Goal: Task Accomplishment & Management: Complete application form

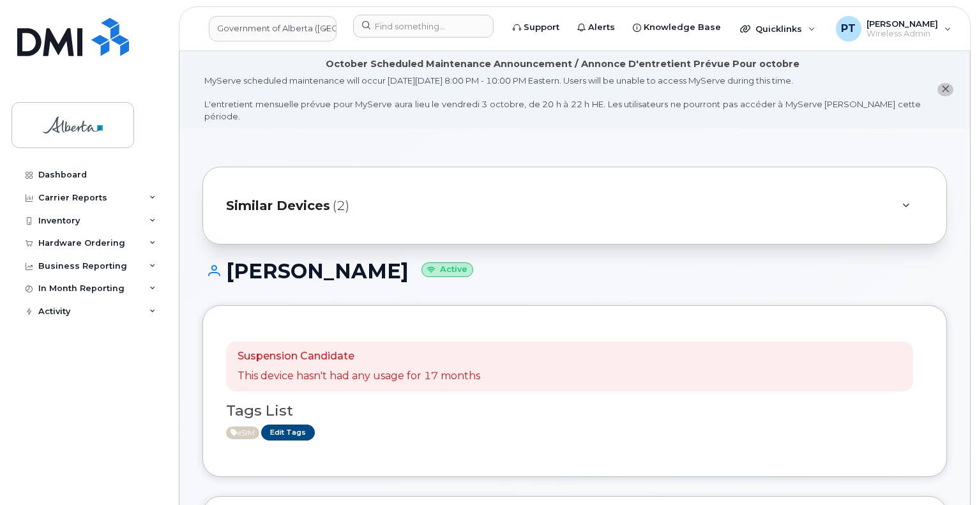
scroll to position [830, 0]
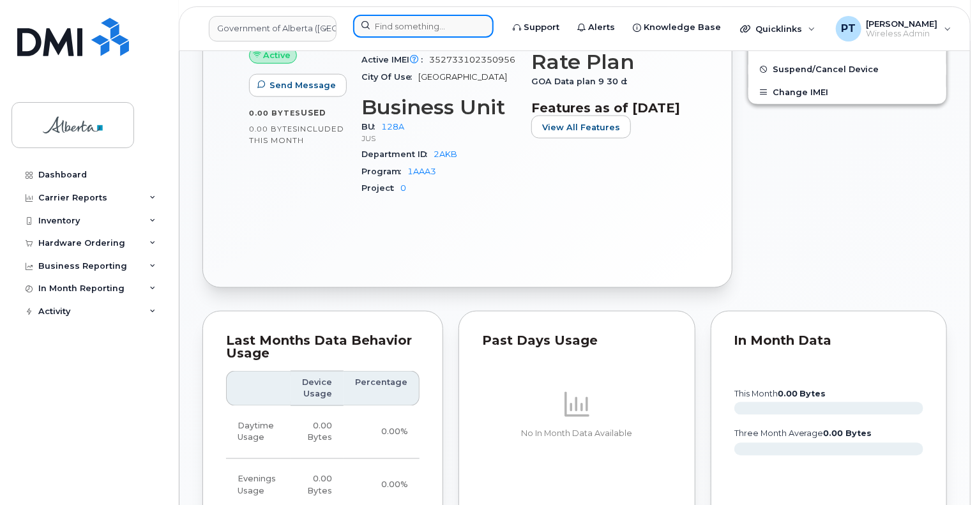
click at [387, 28] on input at bounding box center [423, 26] width 140 height 23
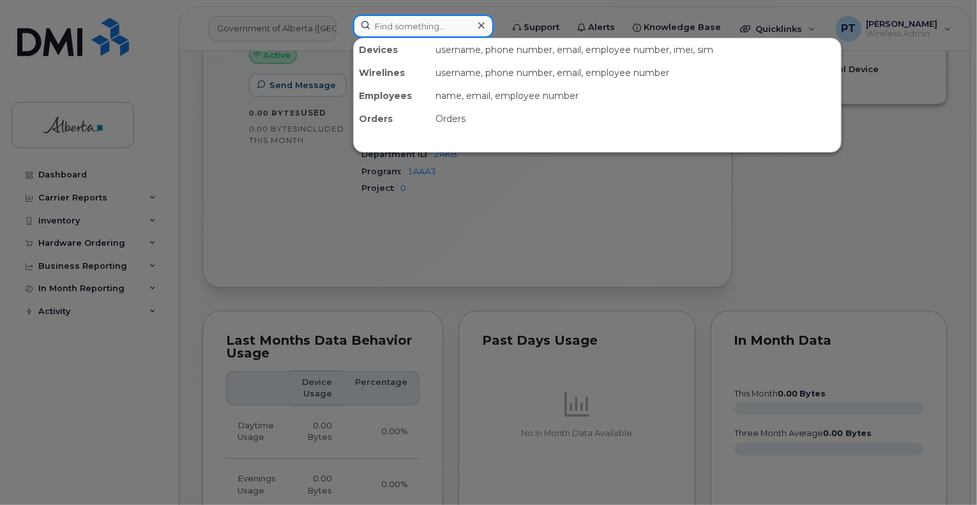
paste input "5873857543"
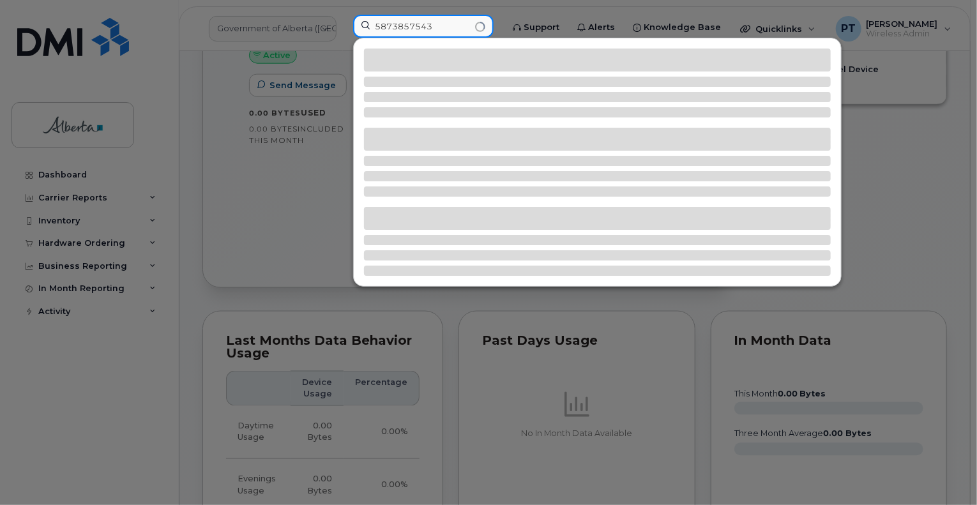
type input "5873857543"
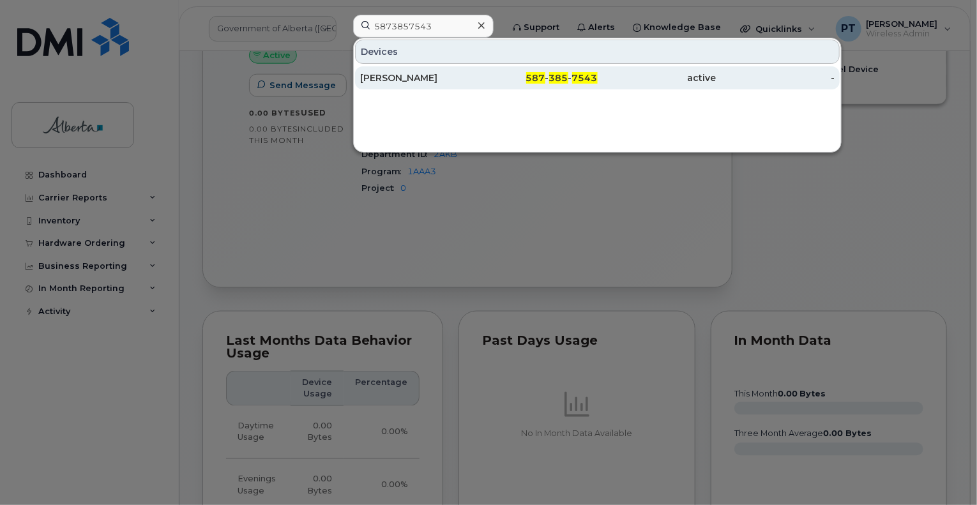
click at [391, 79] on div "Ijaz Rahim" at bounding box center [419, 77] width 119 height 13
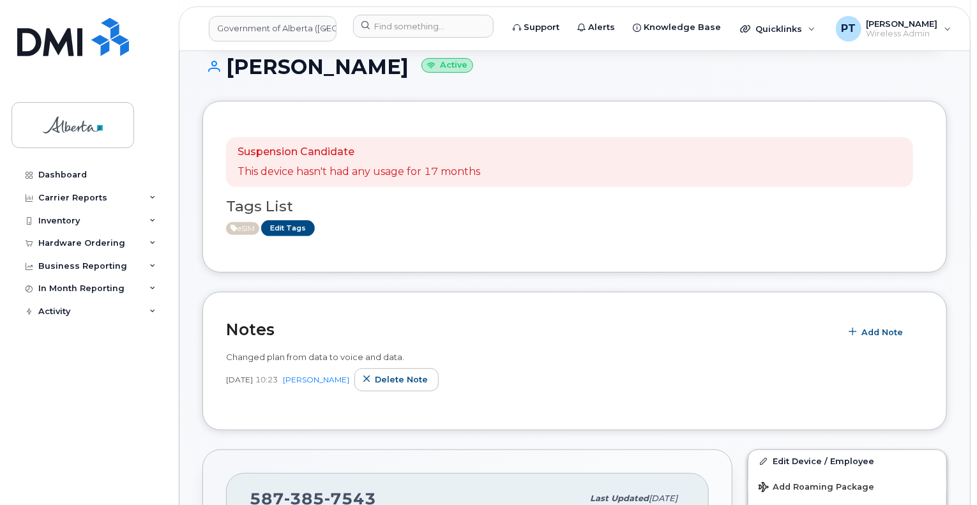
scroll to position [319, 0]
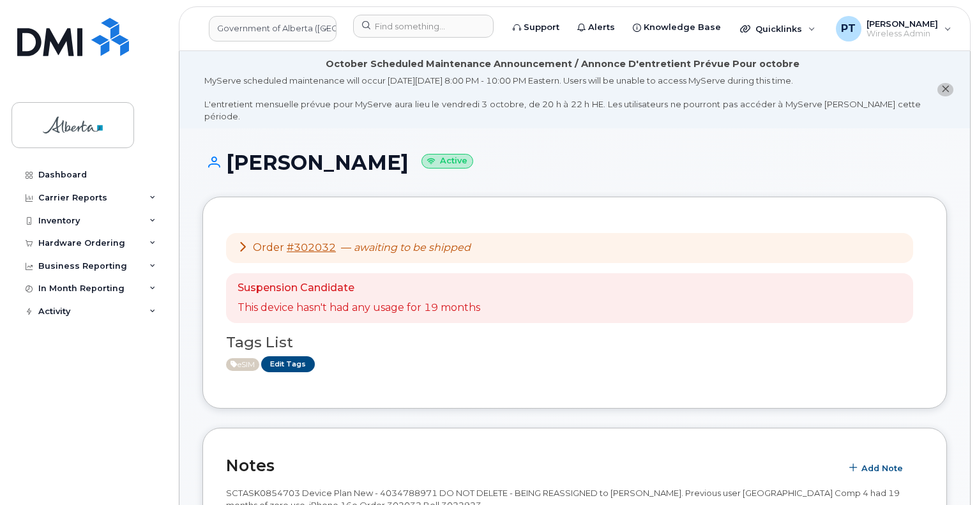
scroll to position [511, 0]
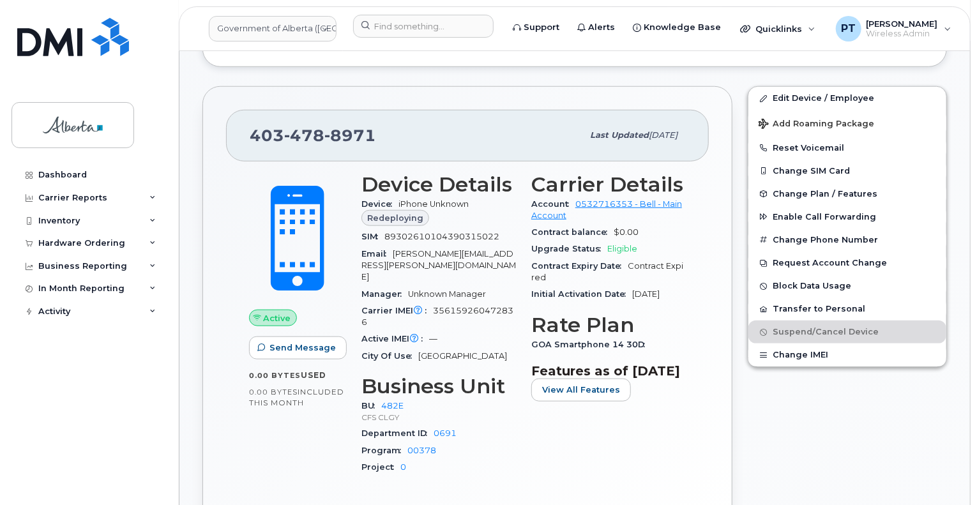
drag, startPoint x: 63, startPoint y: 242, endPoint x: 60, endPoint y: 275, distance: 33.3
click at [63, 242] on div "Hardware Ordering" at bounding box center [81, 243] width 87 height 10
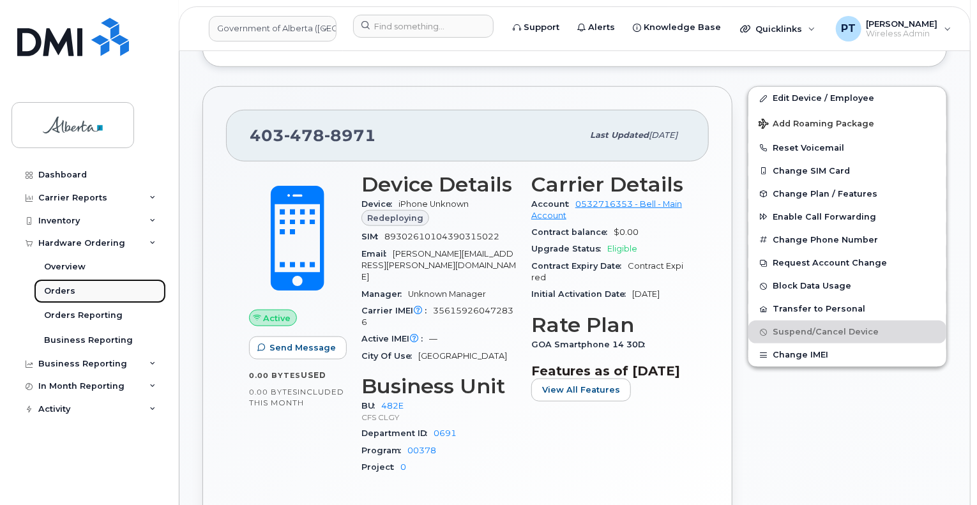
click at [65, 295] on div "Orders" at bounding box center [59, 290] width 31 height 11
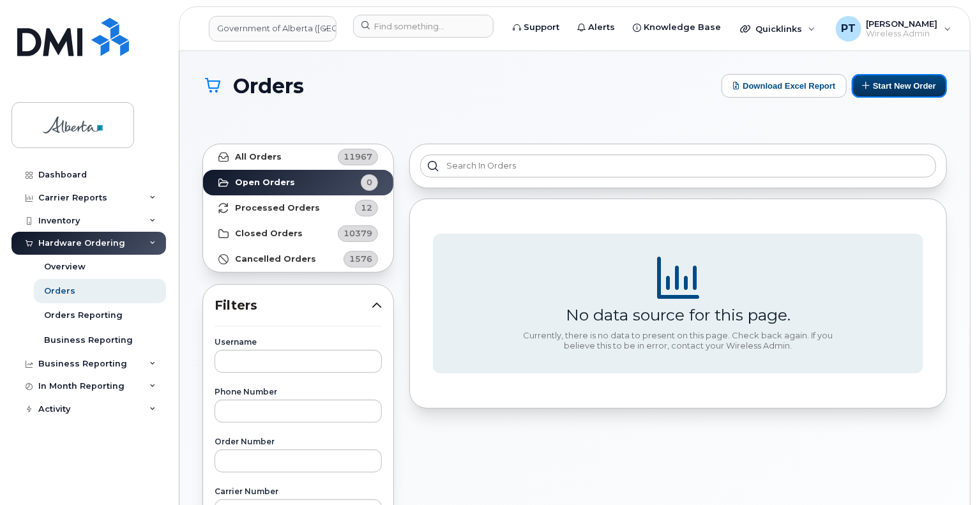
drag, startPoint x: 901, startPoint y: 91, endPoint x: 824, endPoint y: 147, distance: 95.5
click at [901, 91] on button "Start New Order" at bounding box center [899, 86] width 95 height 24
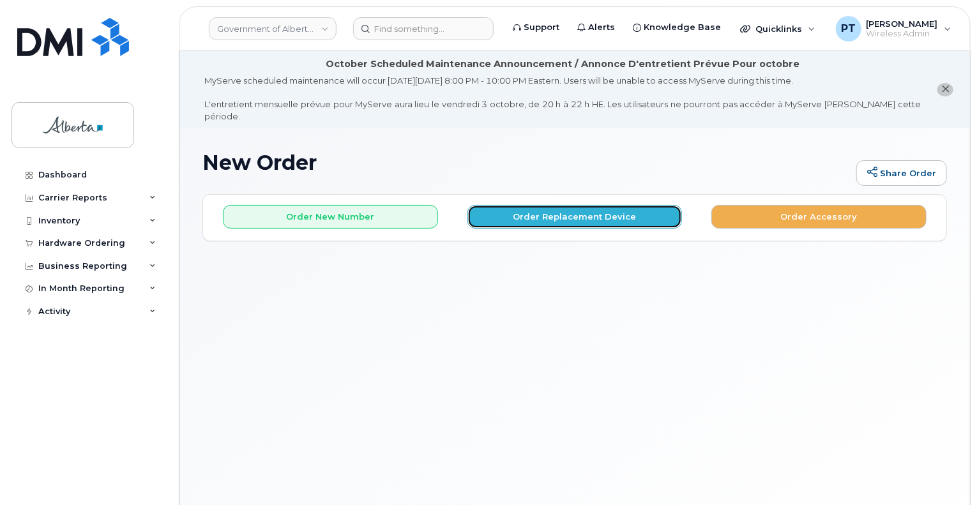
click at [525, 207] on button "Order Replacement Device" at bounding box center [574, 217] width 215 height 24
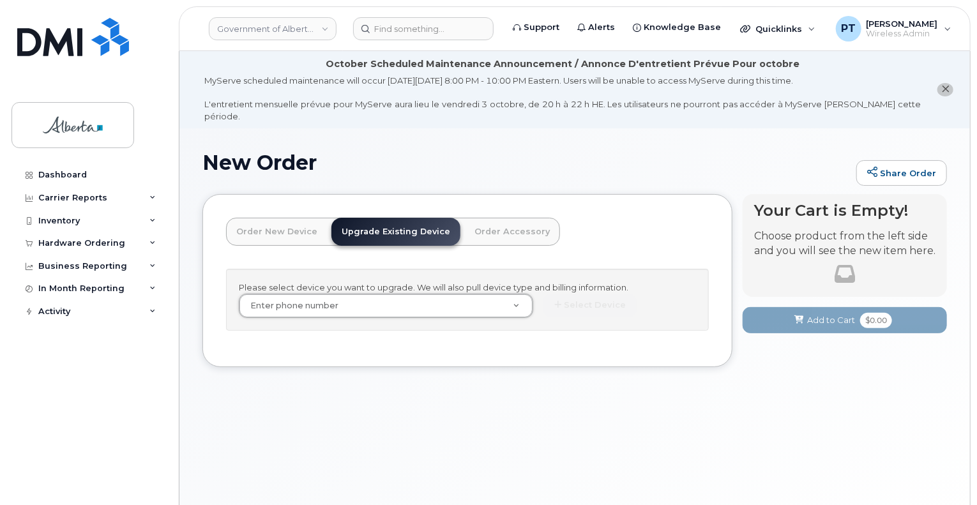
drag, startPoint x: 341, startPoint y: 289, endPoint x: 326, endPoint y: 295, distance: 16.6
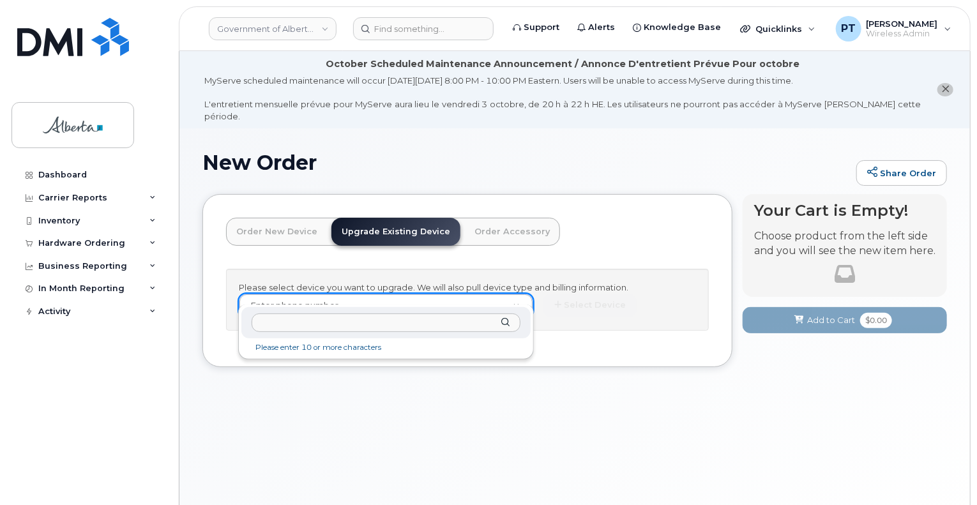
paste input "SCTASK0856122 5873857543 DO NOT DELETE - BEING REASSIGNED to Ijaz Rahim. Previo…"
type input "SCTASK0856122 5873857543 DO NOT DELETE - BEING REASSIGNED to Ijaz Rahim. Previo…"
click at [269, 325] on input "SCTASK0856122 5873857543 DO NOT DELETE - BEING REASSIGNED to Ijaz Rahim. Previo…" at bounding box center [385, 322] width 268 height 19
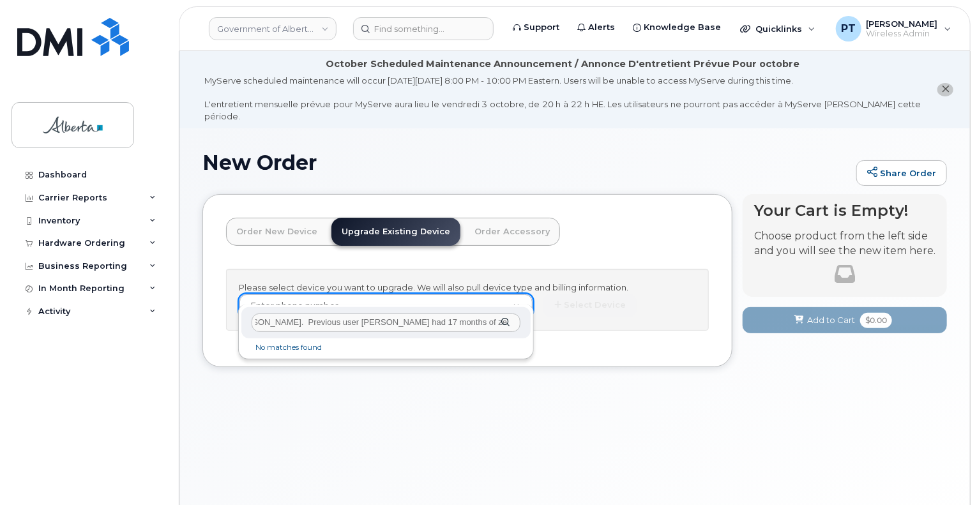
click at [269, 325] on input "SCTASK0856122 5873857543 DO NOT DELETE - BEING REASSIGNED to Ijaz Rahim. Previo…" at bounding box center [385, 322] width 268 height 19
click at [419, 324] on input "text" at bounding box center [385, 322] width 268 height 19
paste input "5873857543"
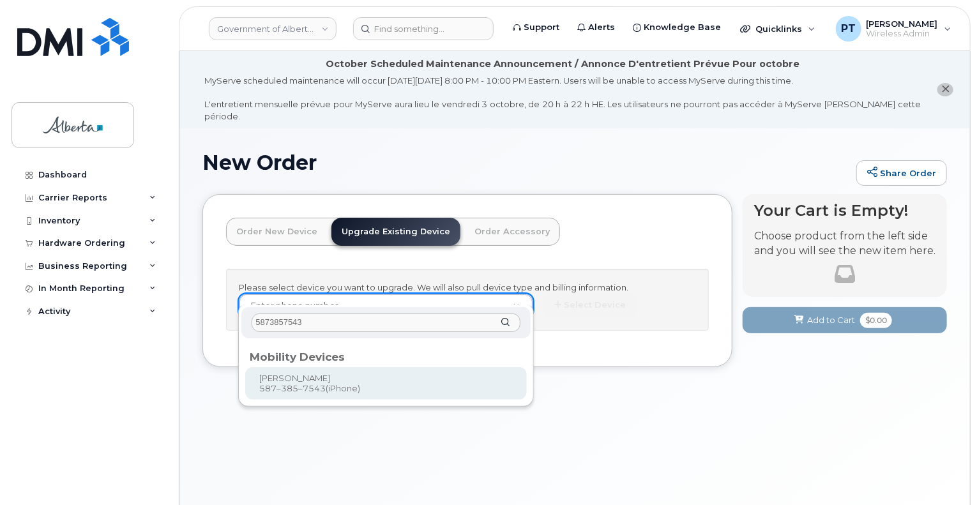
type input "5873857543"
type input "816042"
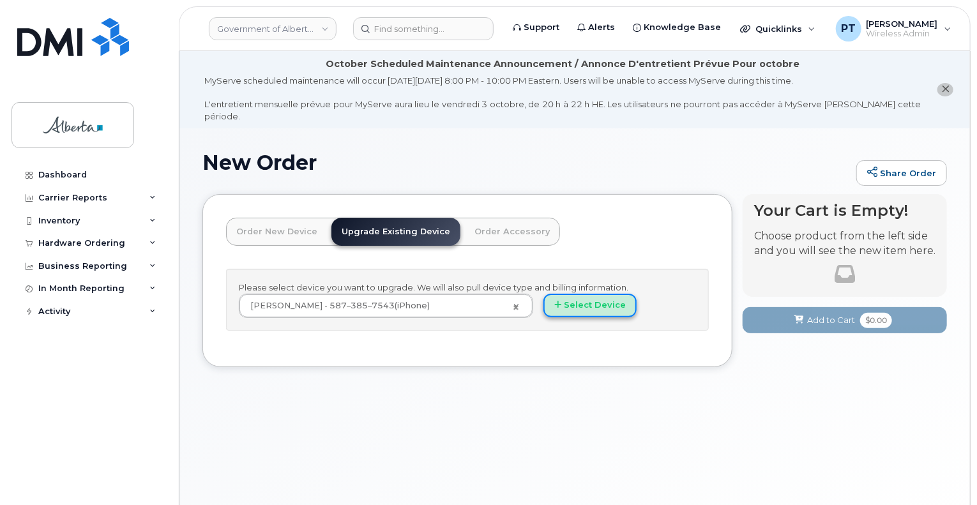
click at [602, 294] on button "Select Device" at bounding box center [589, 306] width 93 height 24
